Goal: Task Accomplishment & Management: Complete application form

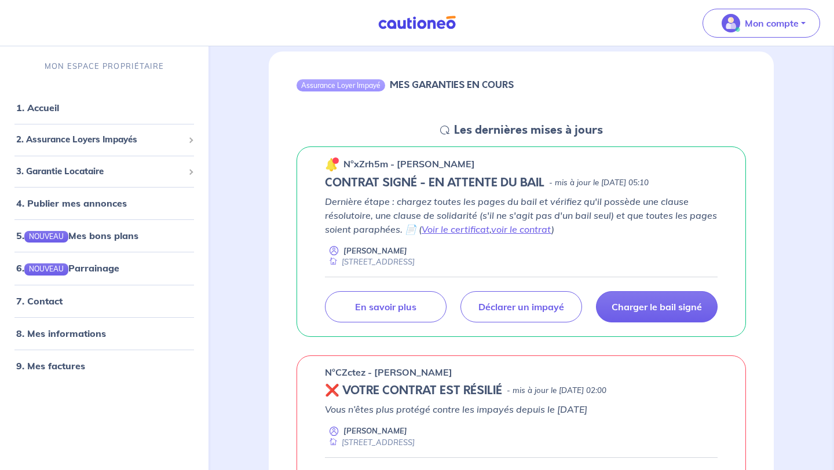
scroll to position [107, 0]
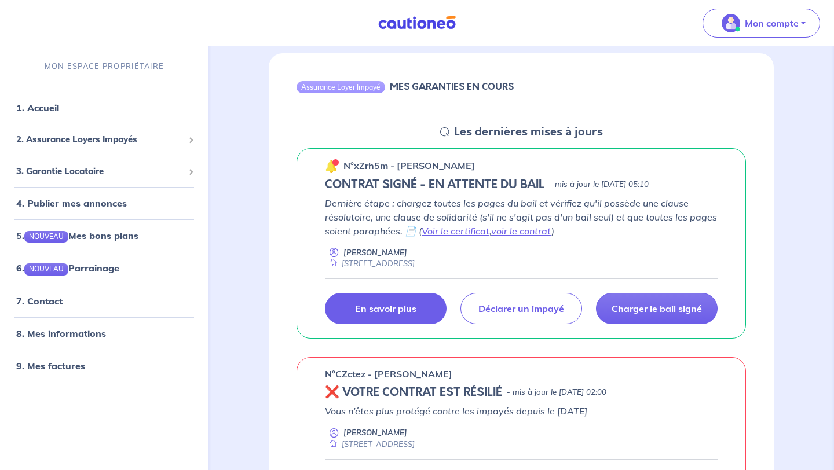
click at [374, 307] on p "En savoir plus" at bounding box center [385, 309] width 61 height 12
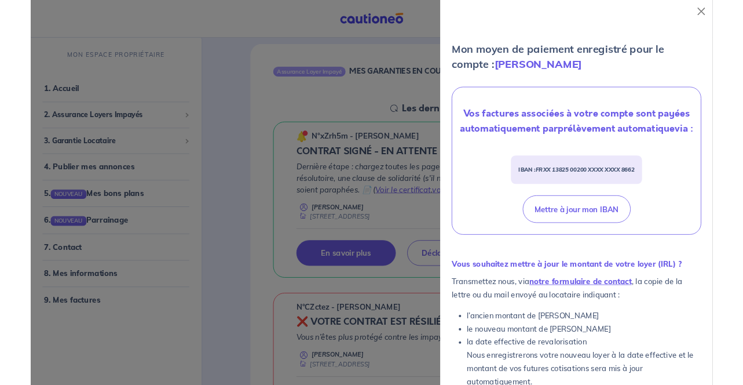
scroll to position [429, 0]
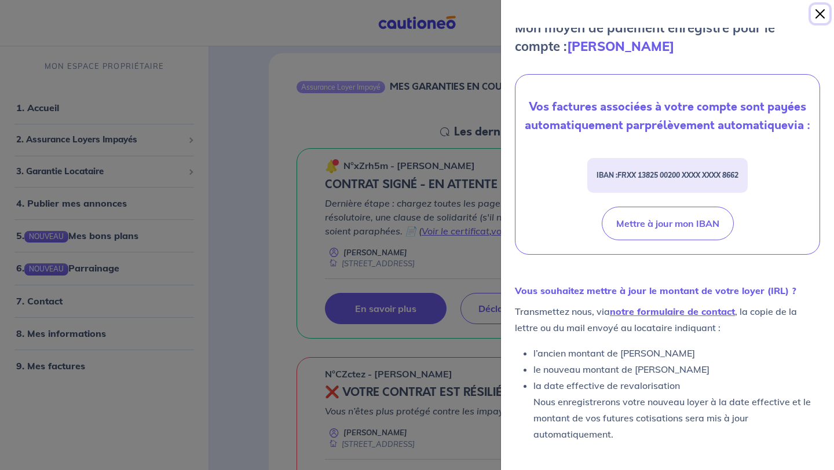
click at [813, 14] on button "Close" at bounding box center [820, 14] width 19 height 19
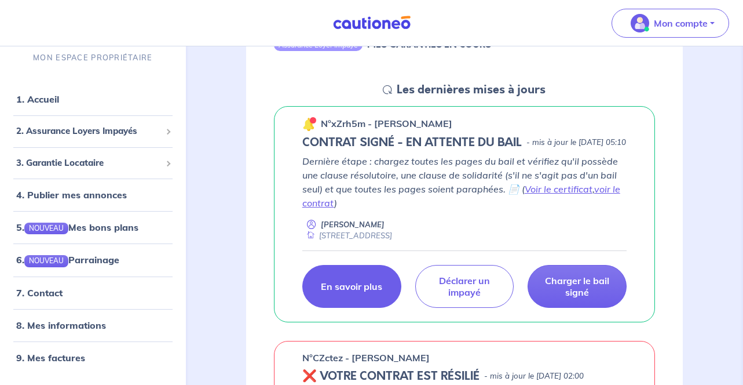
scroll to position [150, 0]
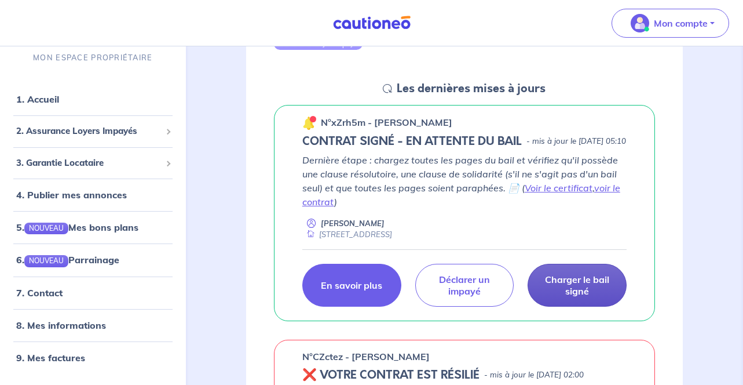
click at [590, 297] on p "Charger le bail signé" at bounding box center [577, 284] width 70 height 23
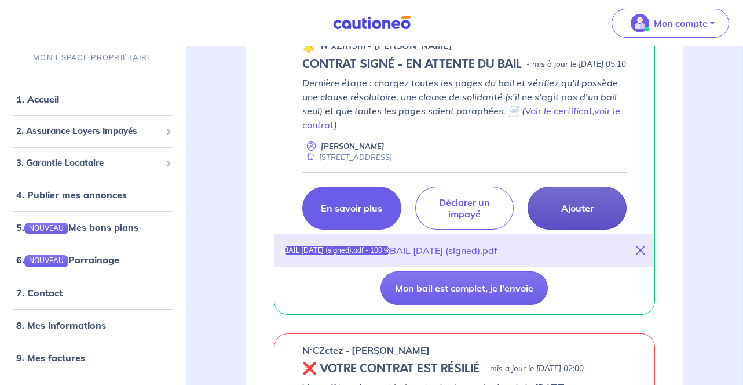
scroll to position [229, 0]
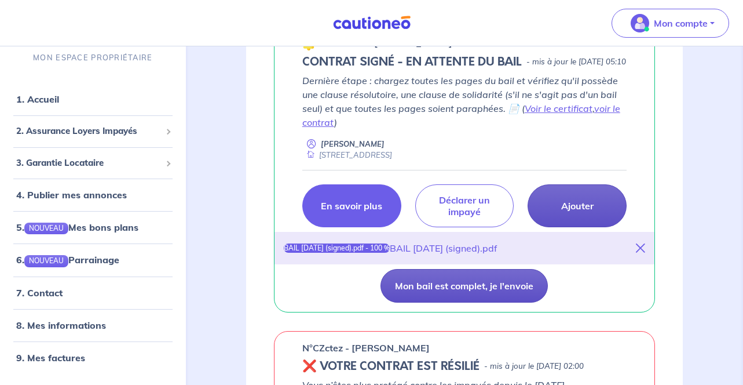
click at [428, 302] on button "Mon bail est complet, je l'envoie" at bounding box center [464, 286] width 167 height 34
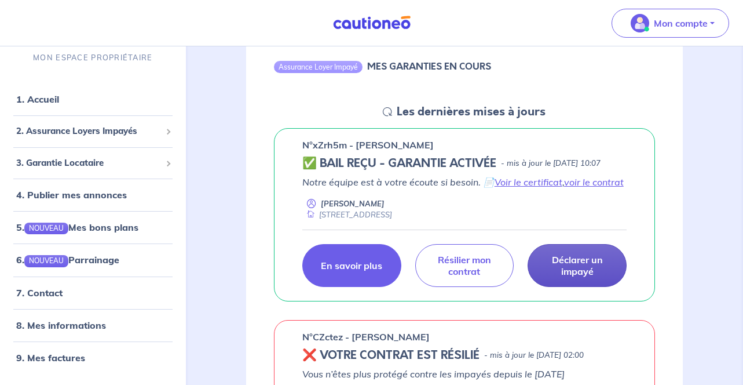
scroll to position [126, 0]
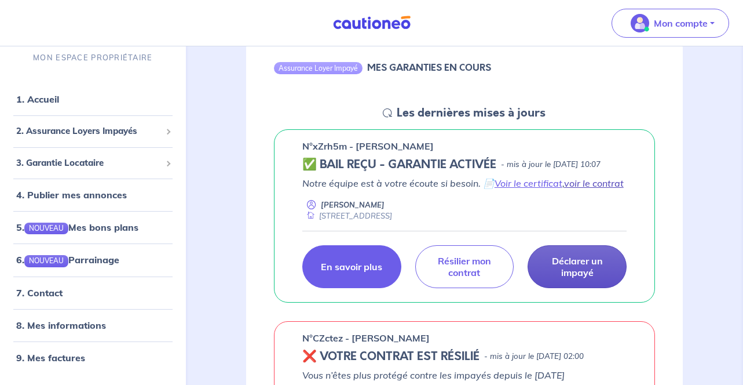
click at [578, 189] on link "voir le contrat" at bounding box center [594, 183] width 60 height 12
click at [334, 272] on p "En savoir plus" at bounding box center [351, 267] width 61 height 12
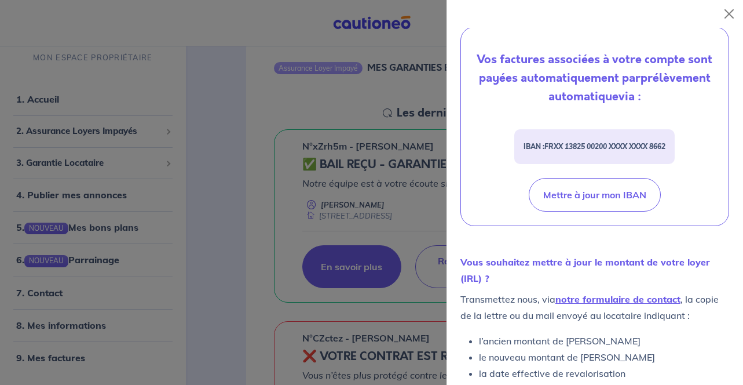
scroll to position [531, 0]
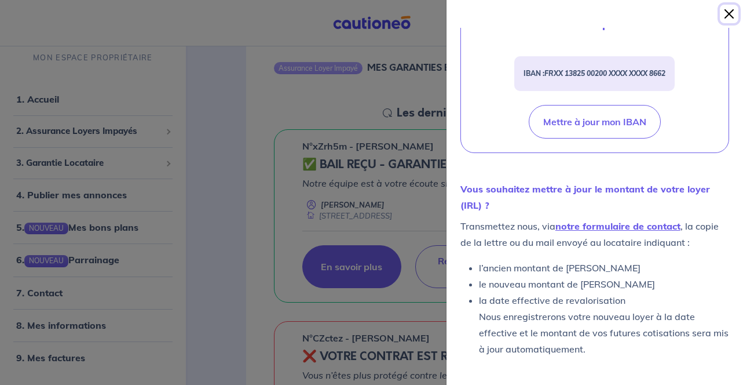
click at [723, 17] on button "Close" at bounding box center [729, 14] width 19 height 19
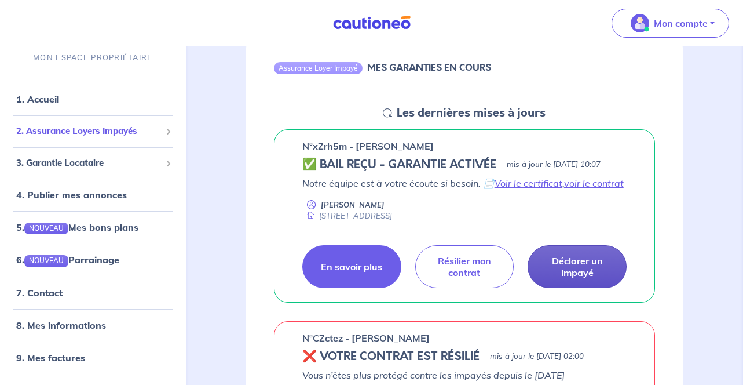
click at [171, 136] on div "2. Assurance Loyers Impayés" at bounding box center [93, 132] width 177 height 23
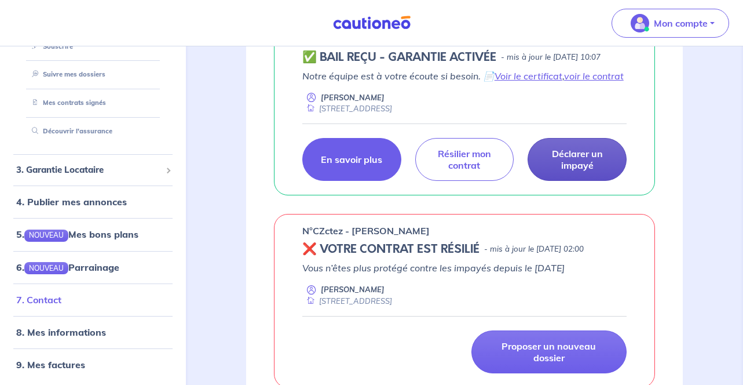
scroll to position [125, 0]
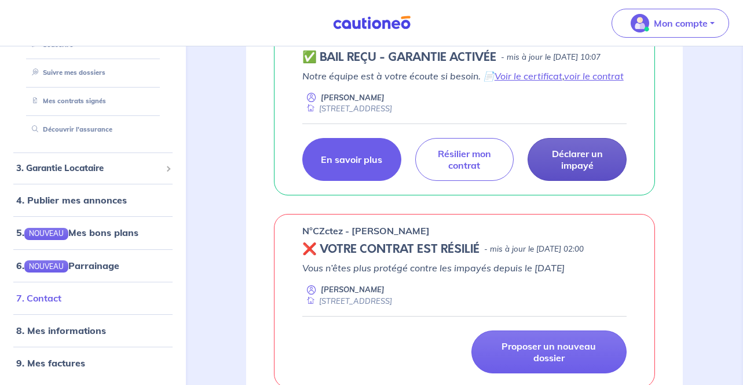
click at [61, 304] on link "7. Contact" at bounding box center [38, 298] width 45 height 12
